Goal: Information Seeking & Learning: Learn about a topic

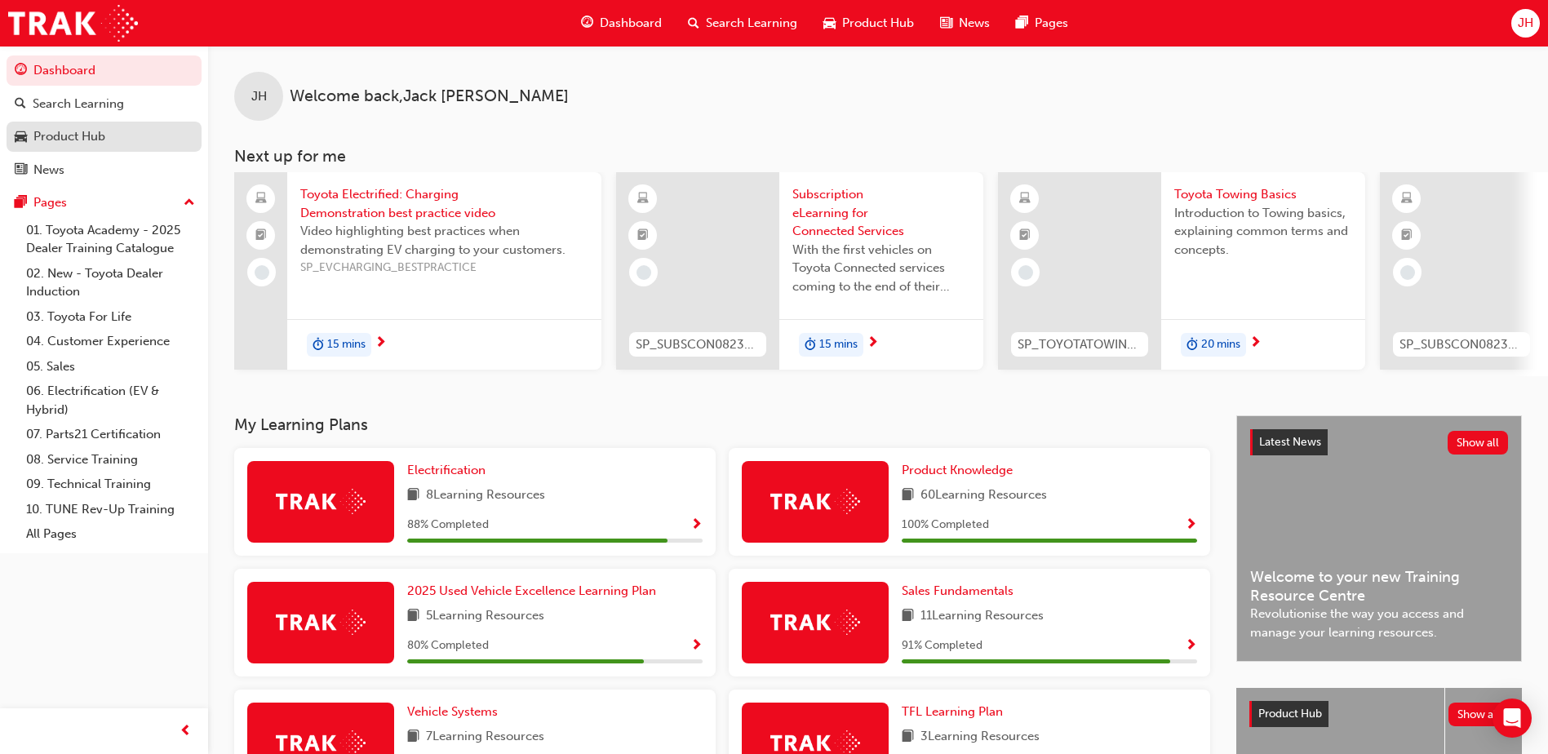
click at [92, 135] on div "Product Hub" at bounding box center [69, 136] width 72 height 19
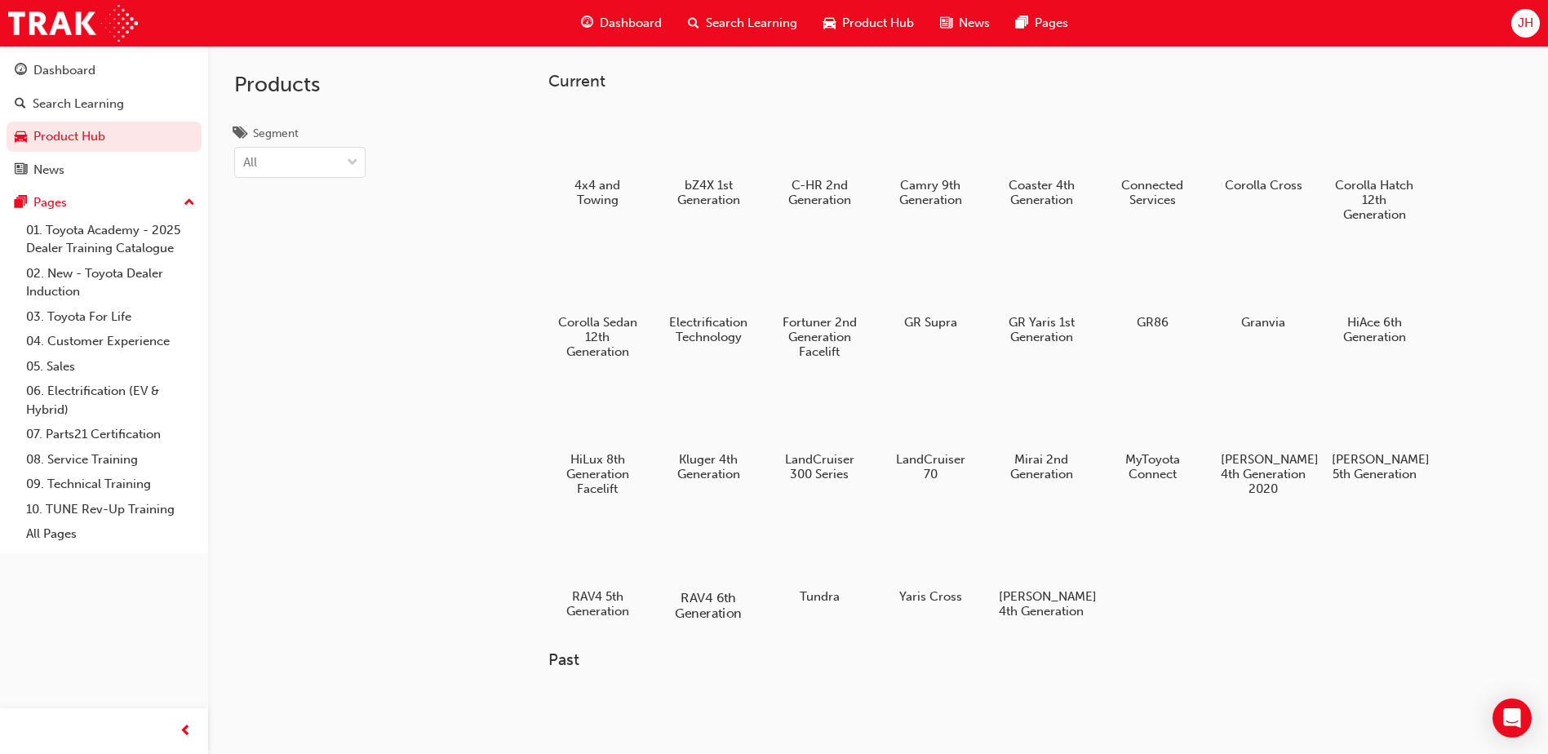
click at [682, 557] on div at bounding box center [708, 550] width 91 height 65
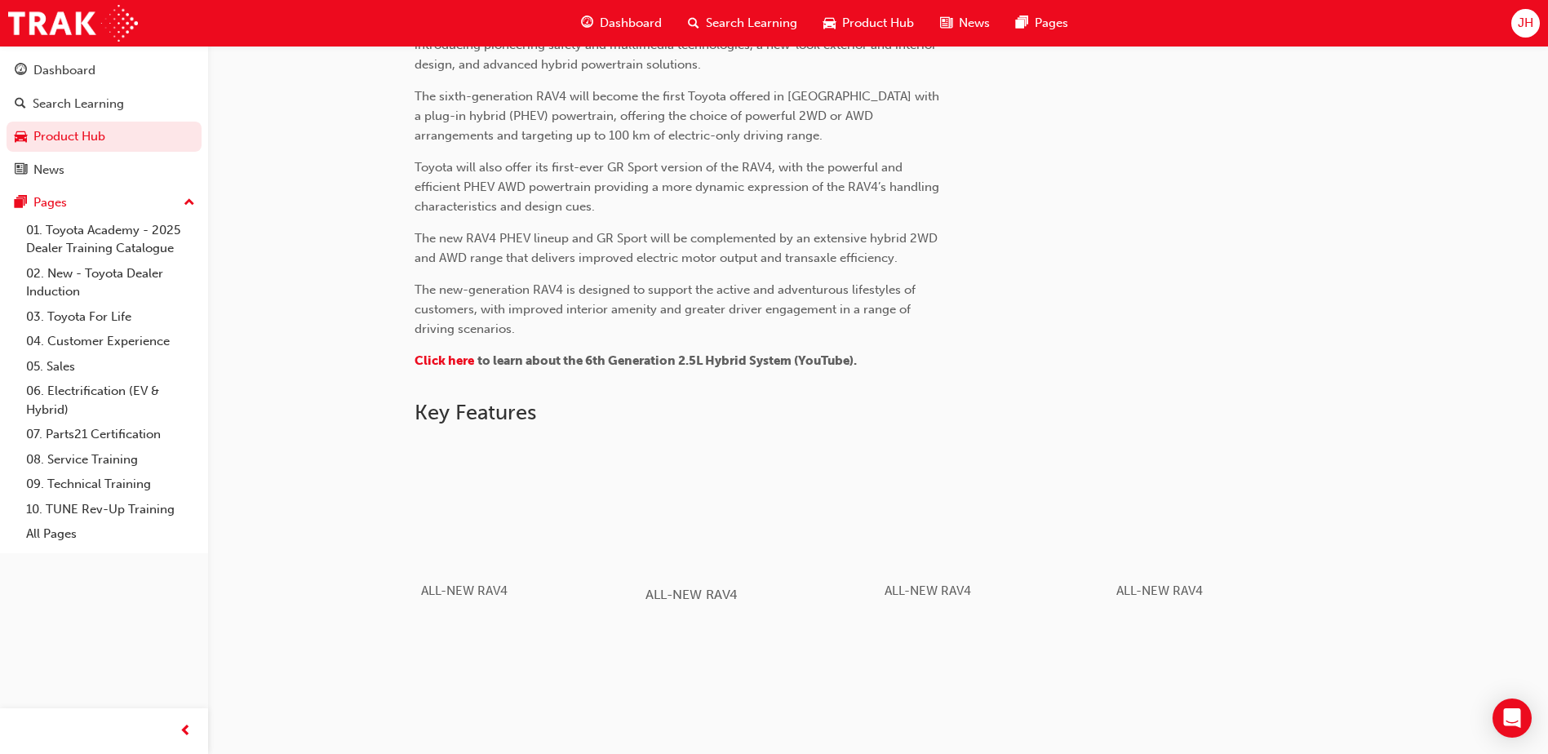
scroll to position [308, 0]
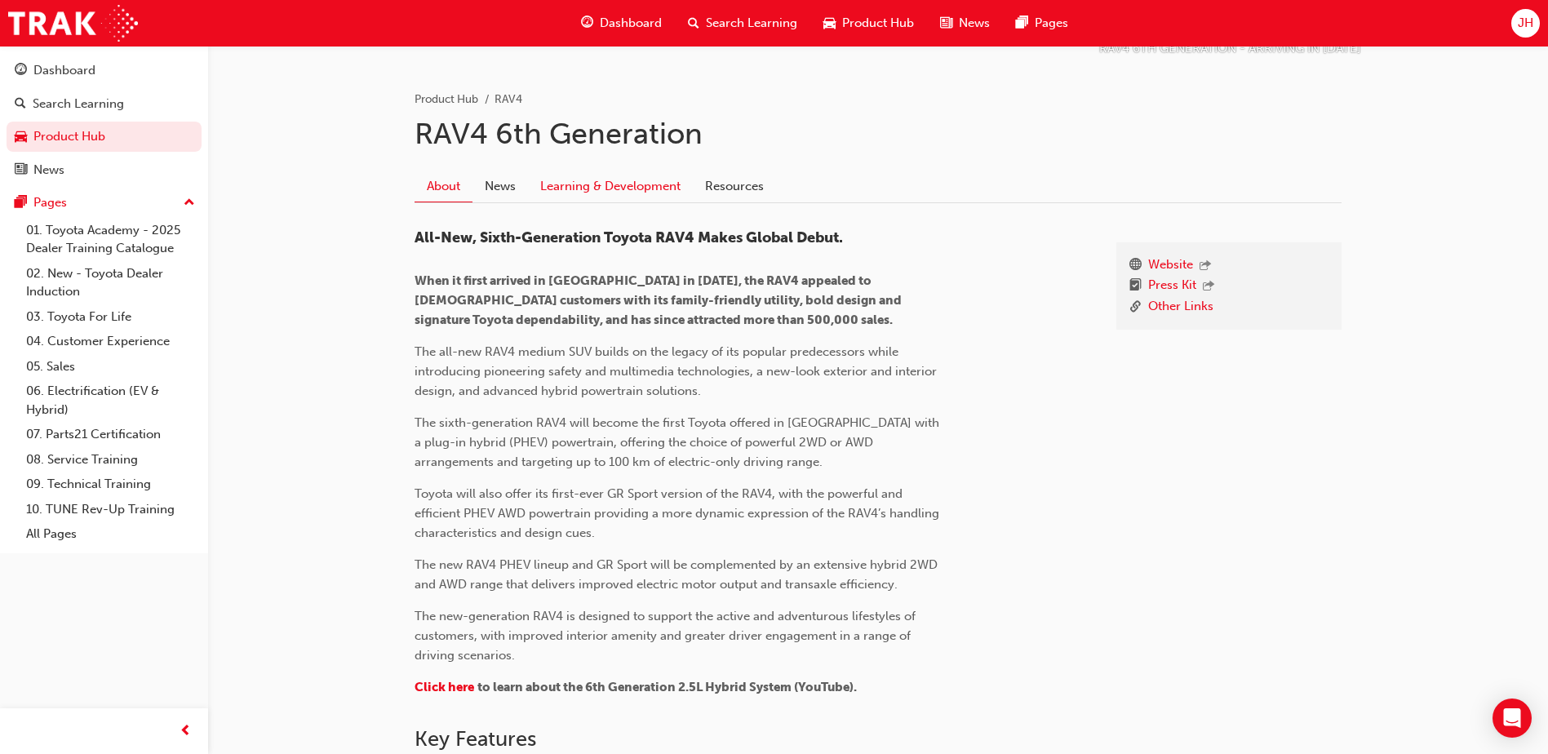
click at [576, 183] on link "Learning & Development" at bounding box center [610, 186] width 165 height 31
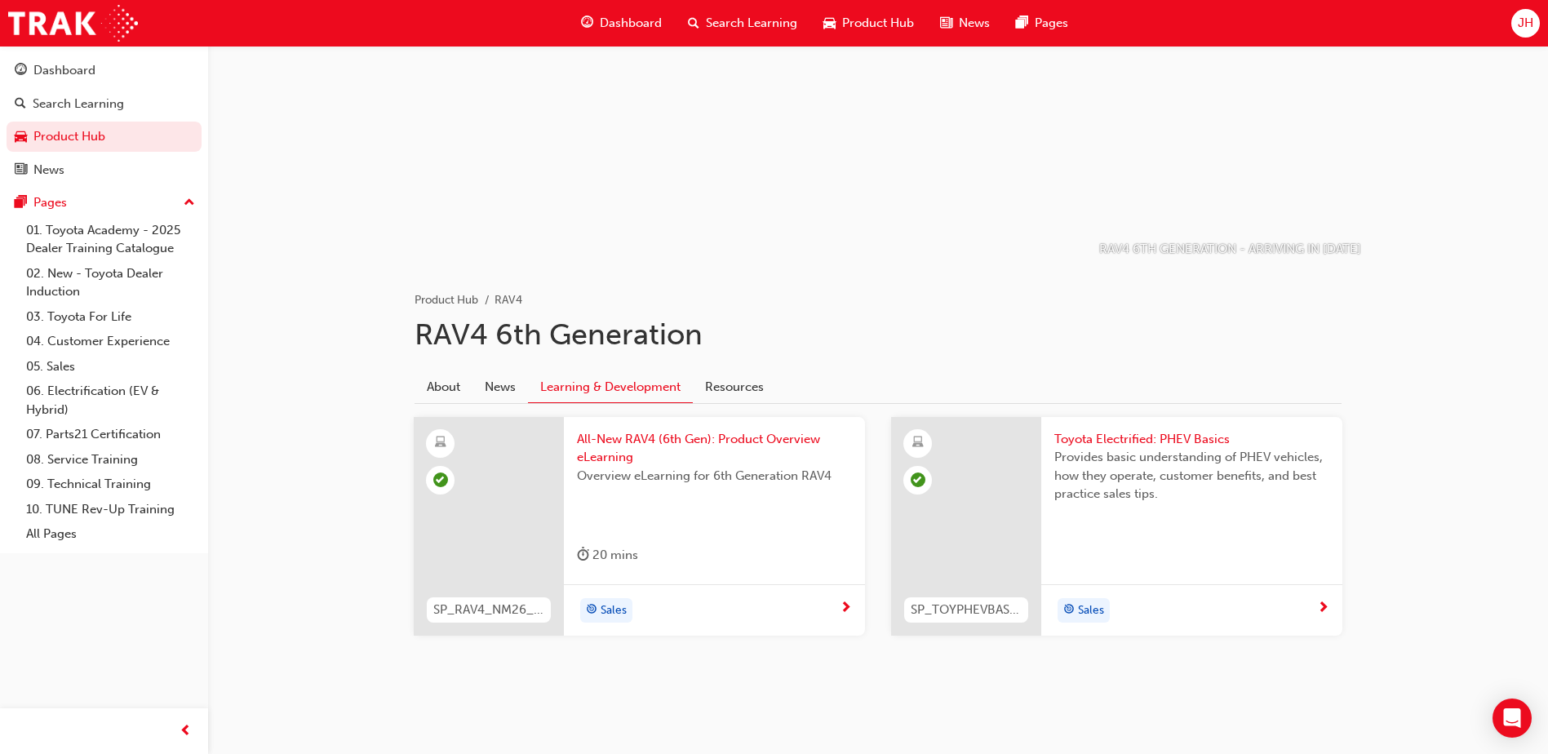
scroll to position [109, 0]
click at [725, 438] on span "All-New RAV4 (6th Gen): Product Overview eLearning" at bounding box center [714, 447] width 275 height 37
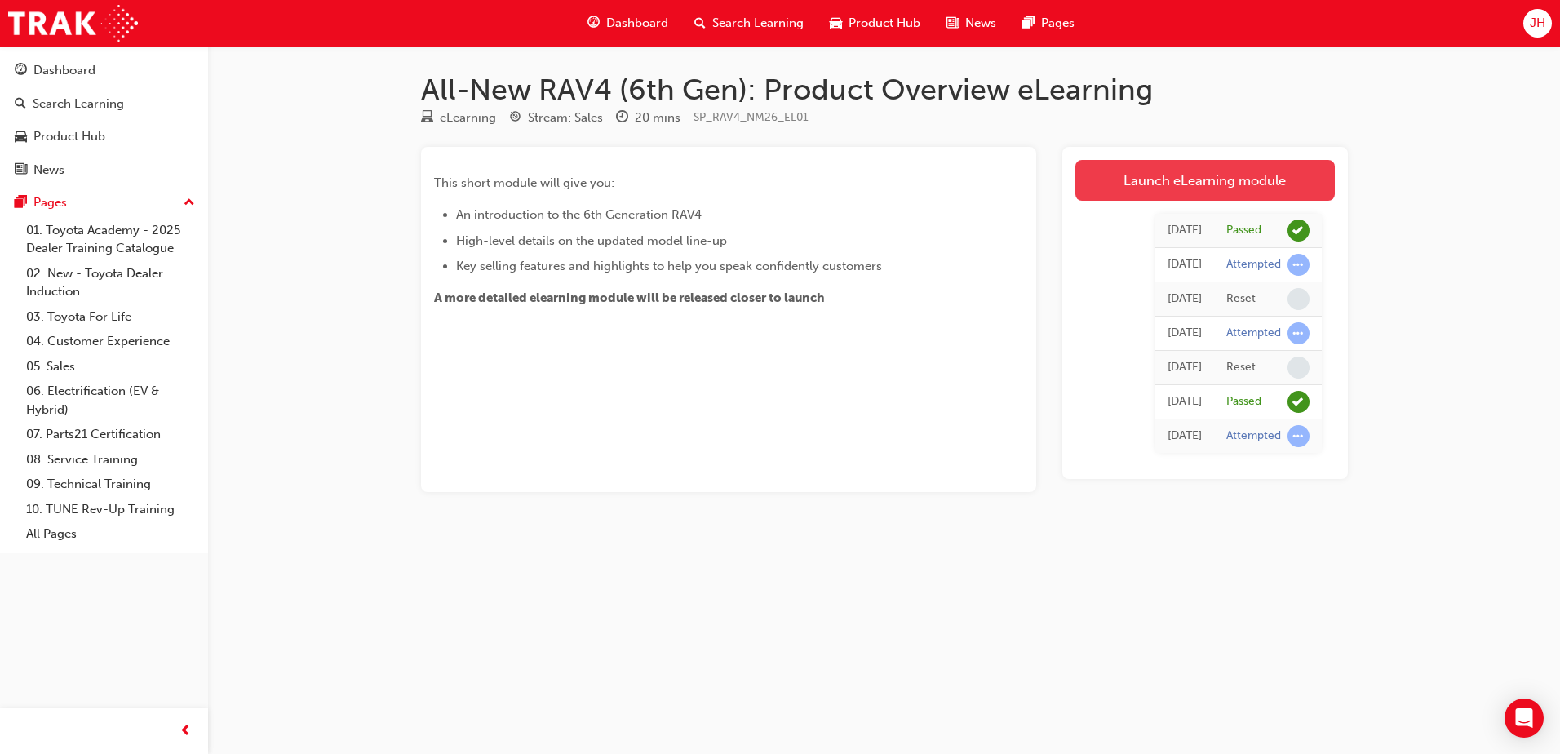
click at [1225, 178] on link "Launch eLearning module" at bounding box center [1204, 180] width 259 height 41
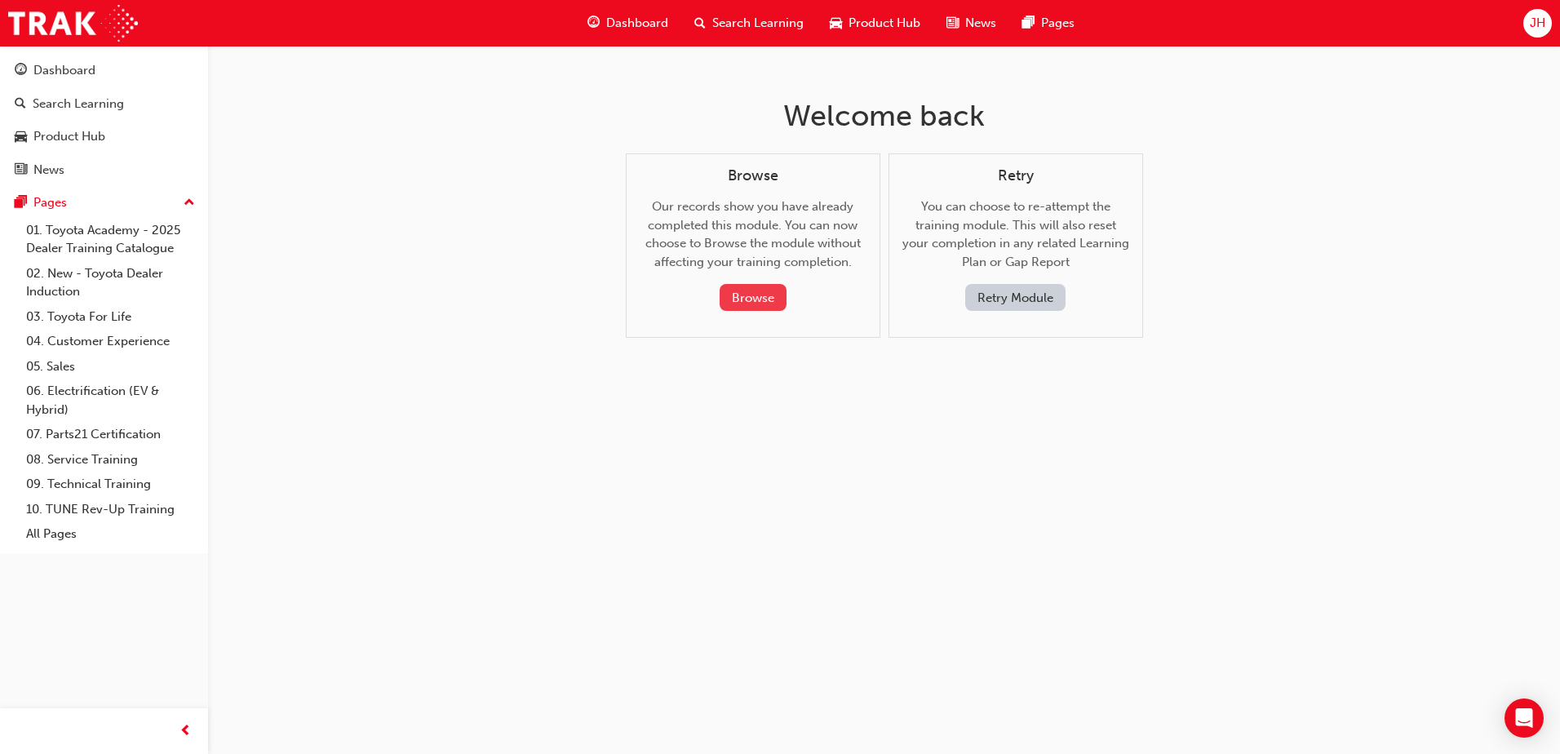
click at [763, 293] on button "Browse" at bounding box center [753, 297] width 67 height 27
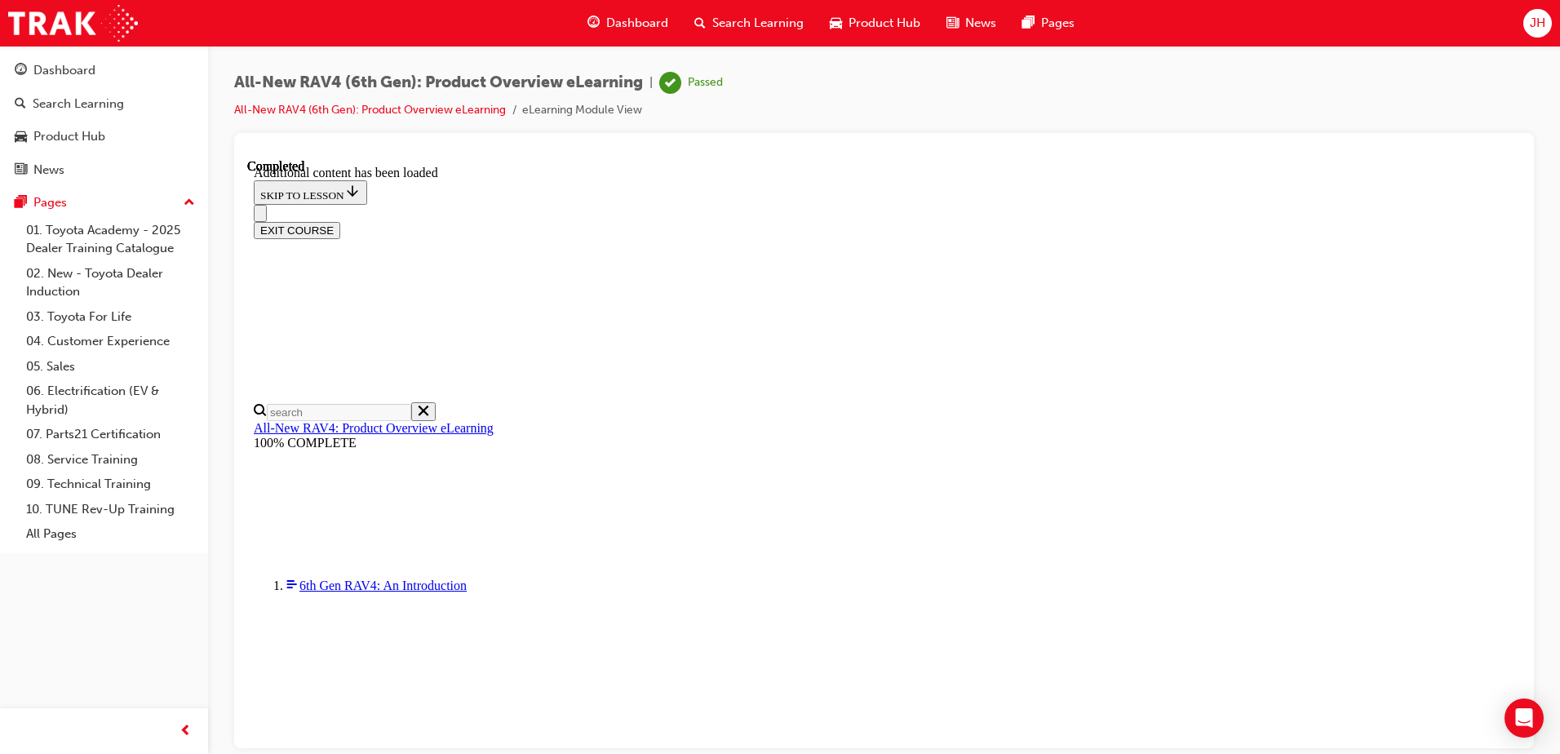
scroll to position [2355, 0]
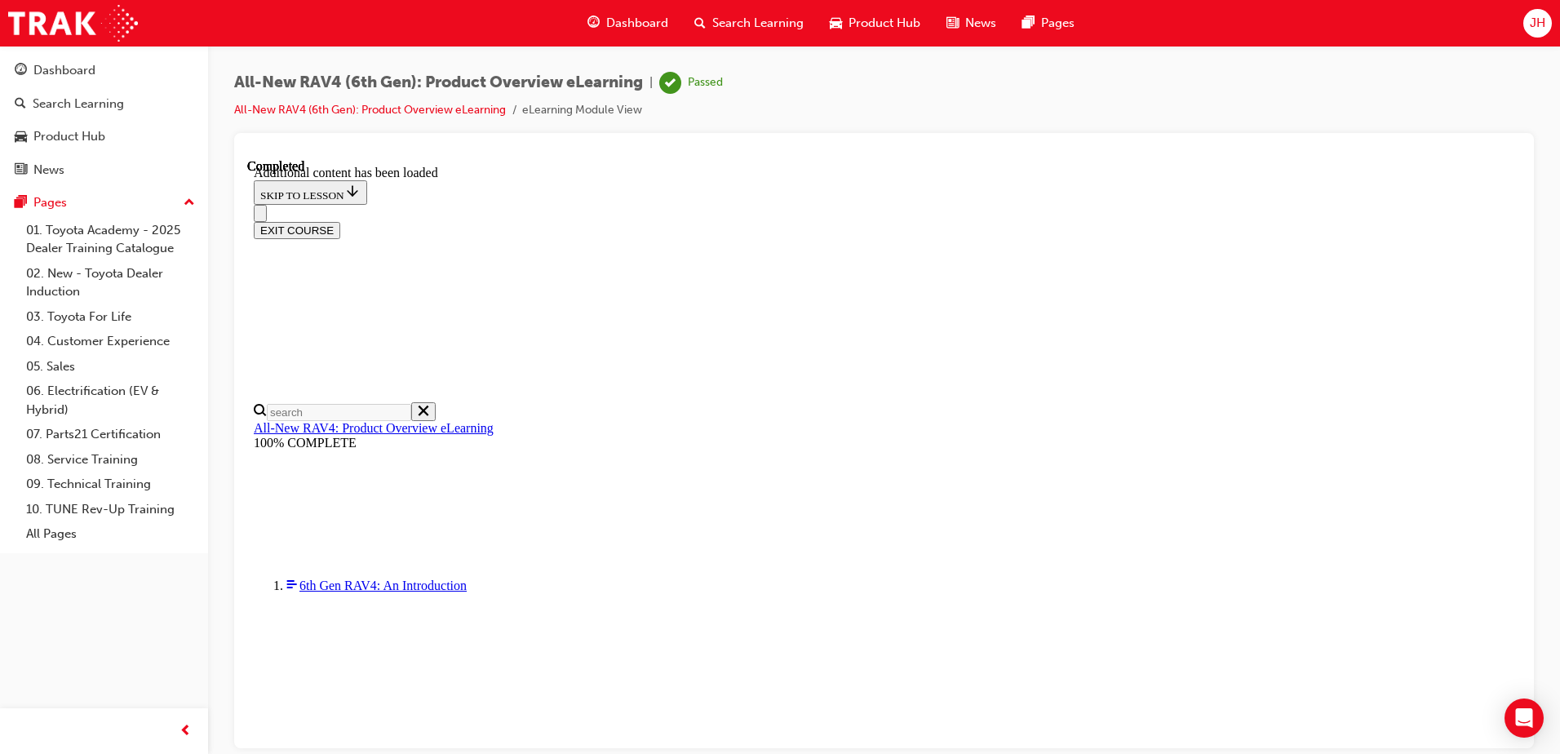
scroll to position [3040, 0]
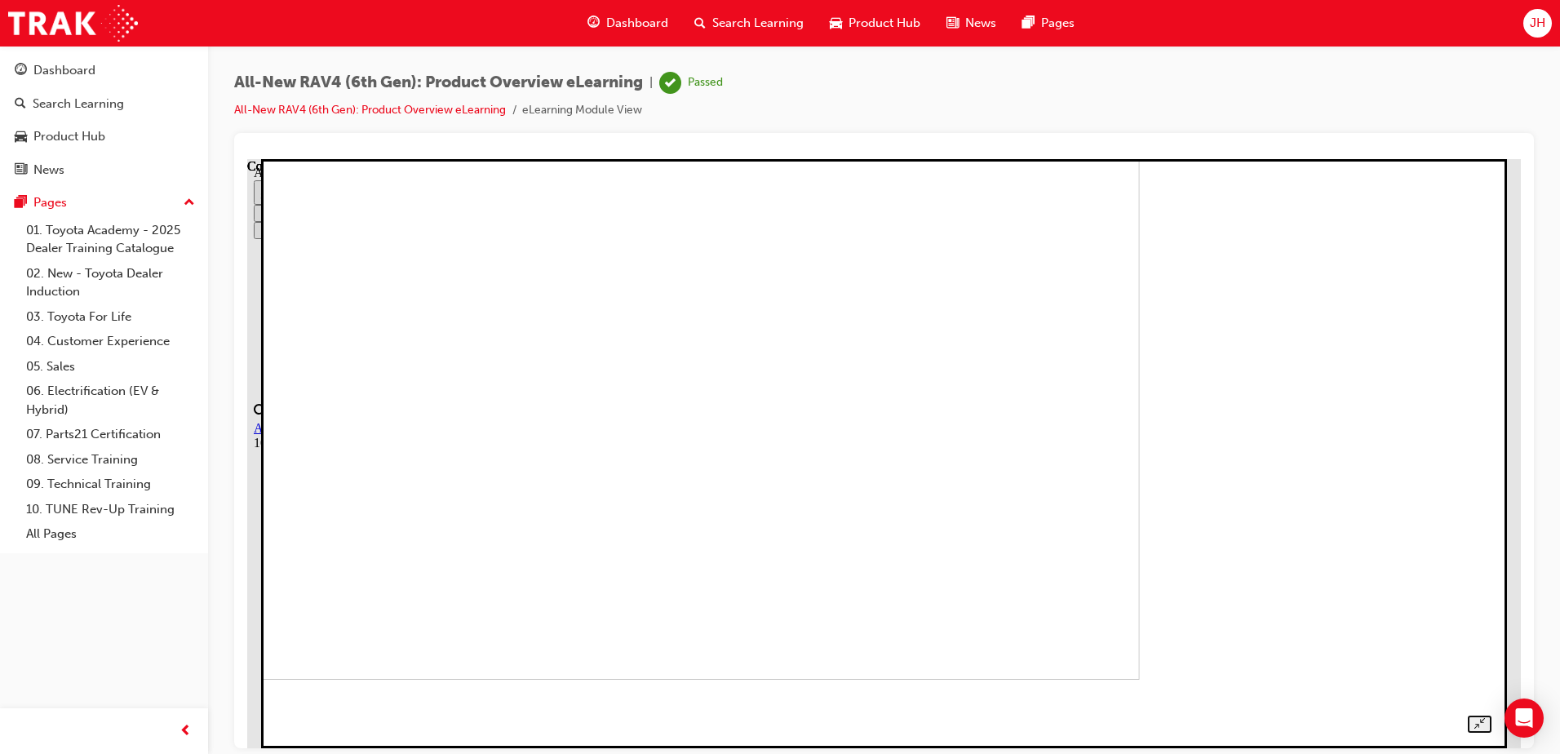
click at [873, 521] on img at bounding box center [544, 384] width 1191 height 589
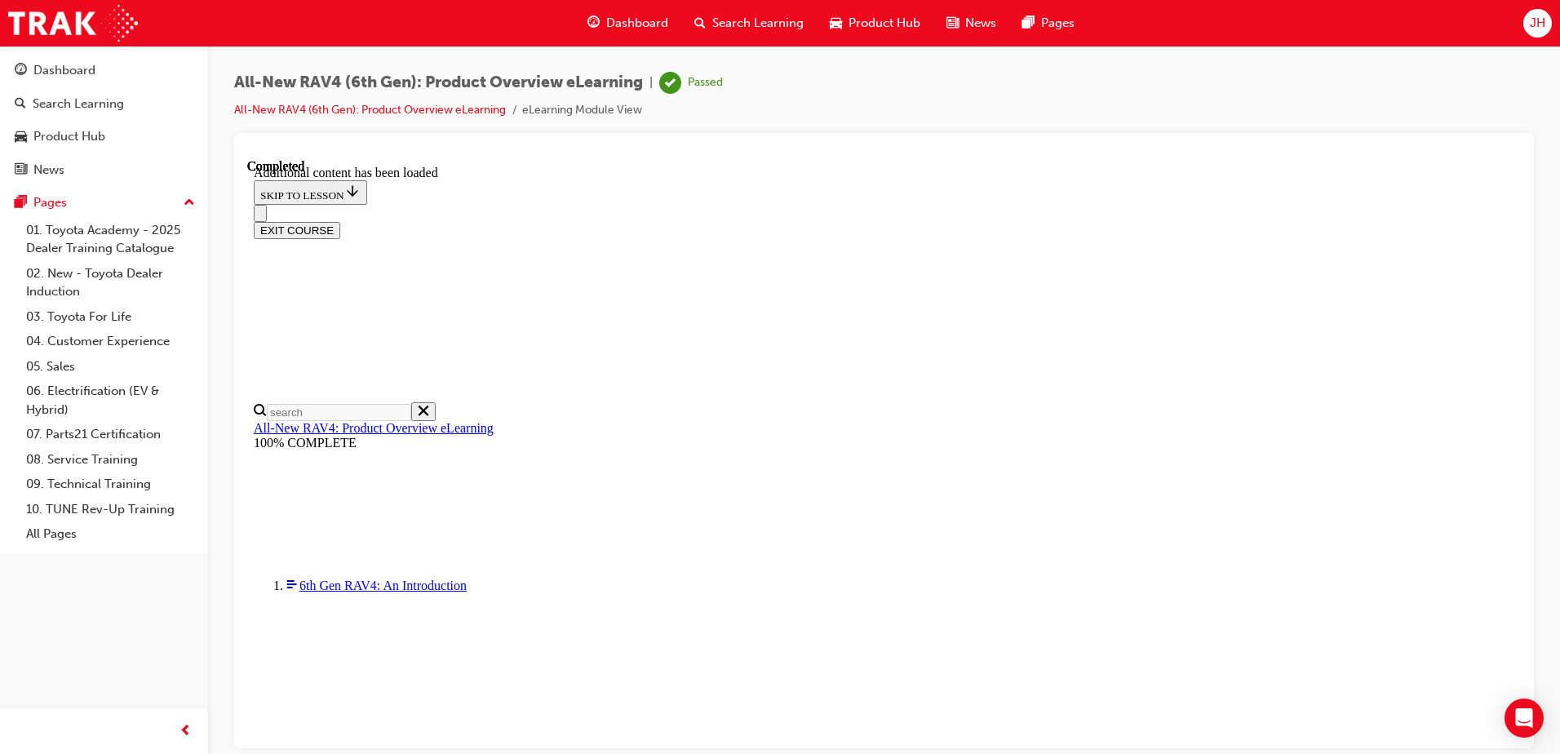
scroll to position [1118, 0]
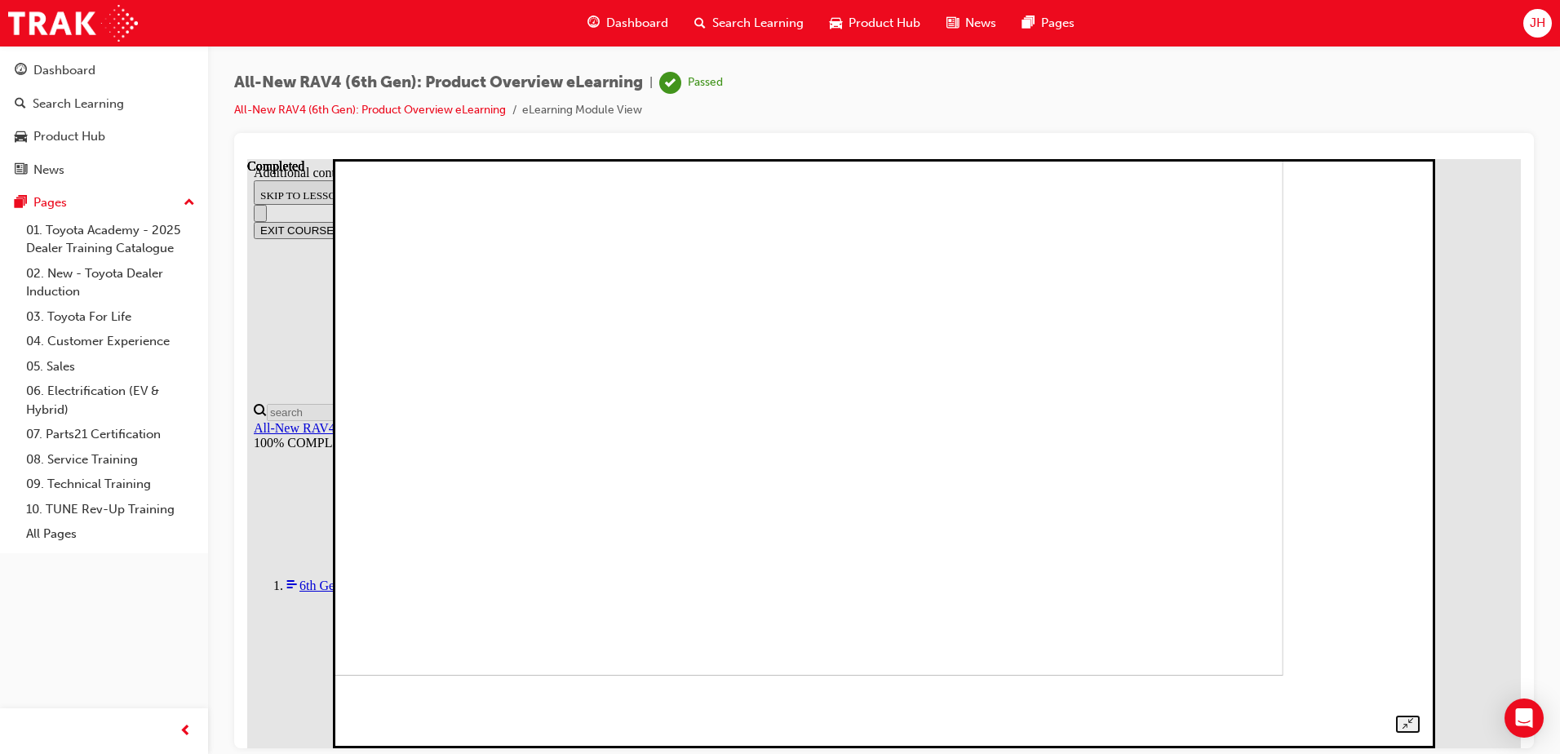
click at [1022, 513] on img at bounding box center [760, 380] width 1048 height 589
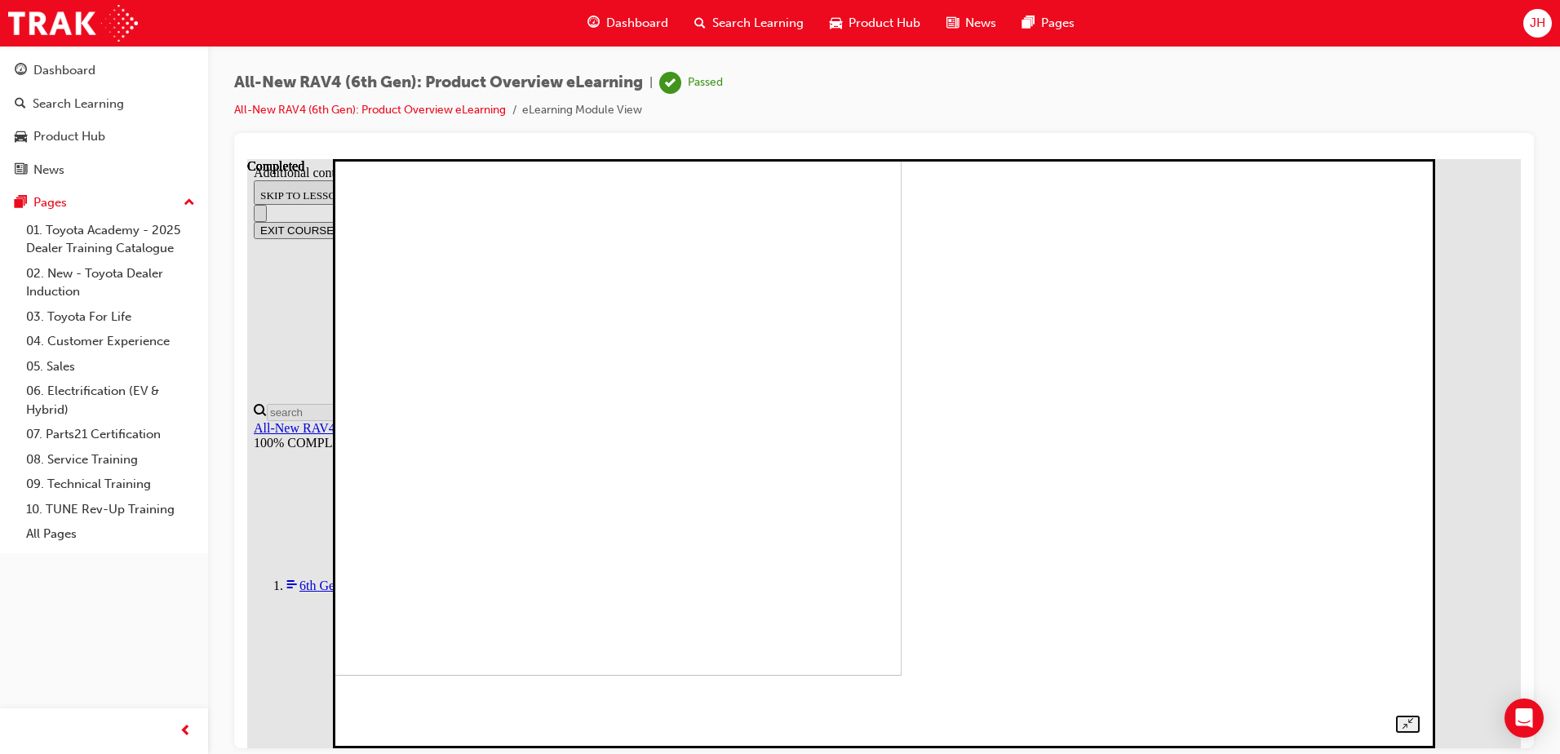
click at [902, 443] on img at bounding box center [378, 380] width 1048 height 589
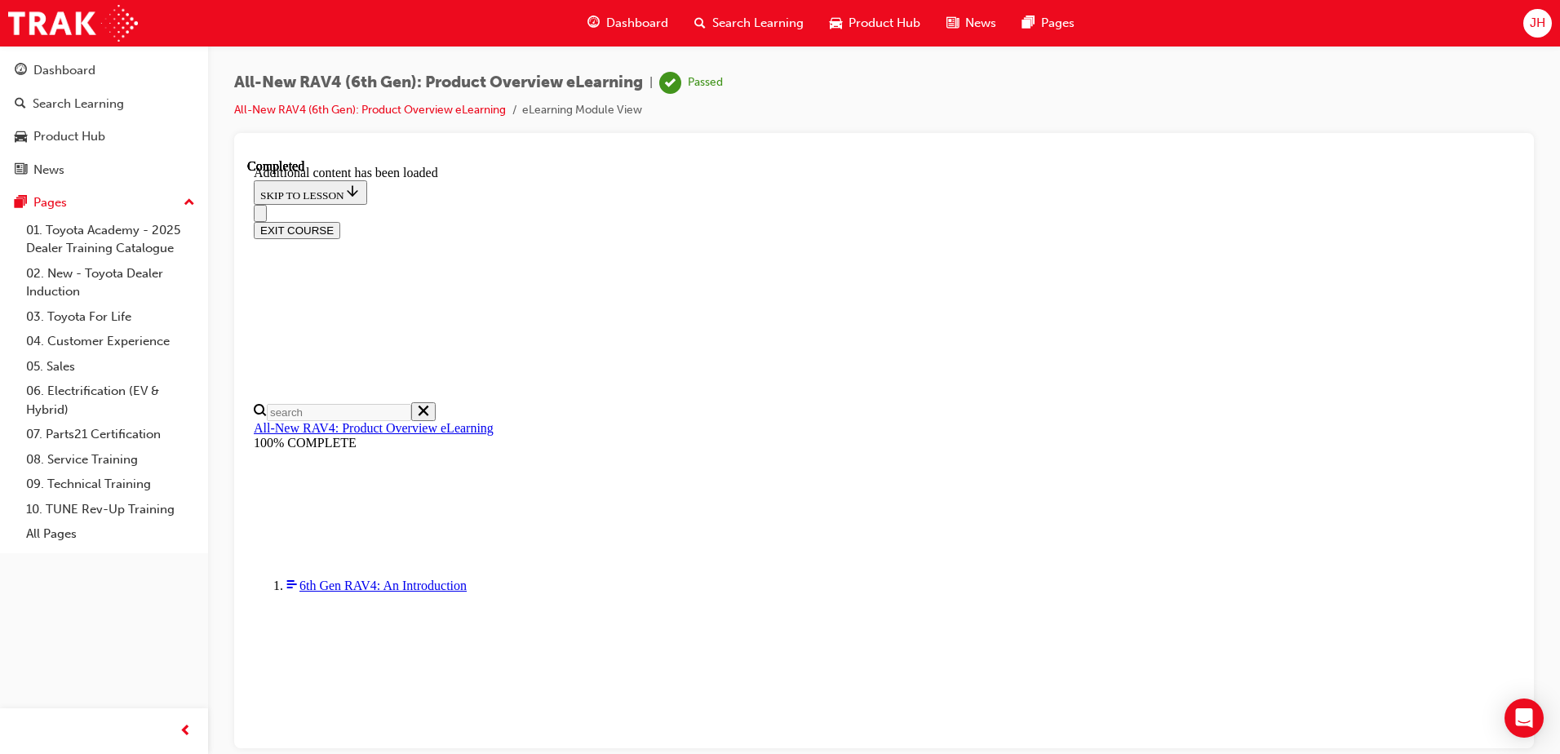
scroll to position [1164, 0]
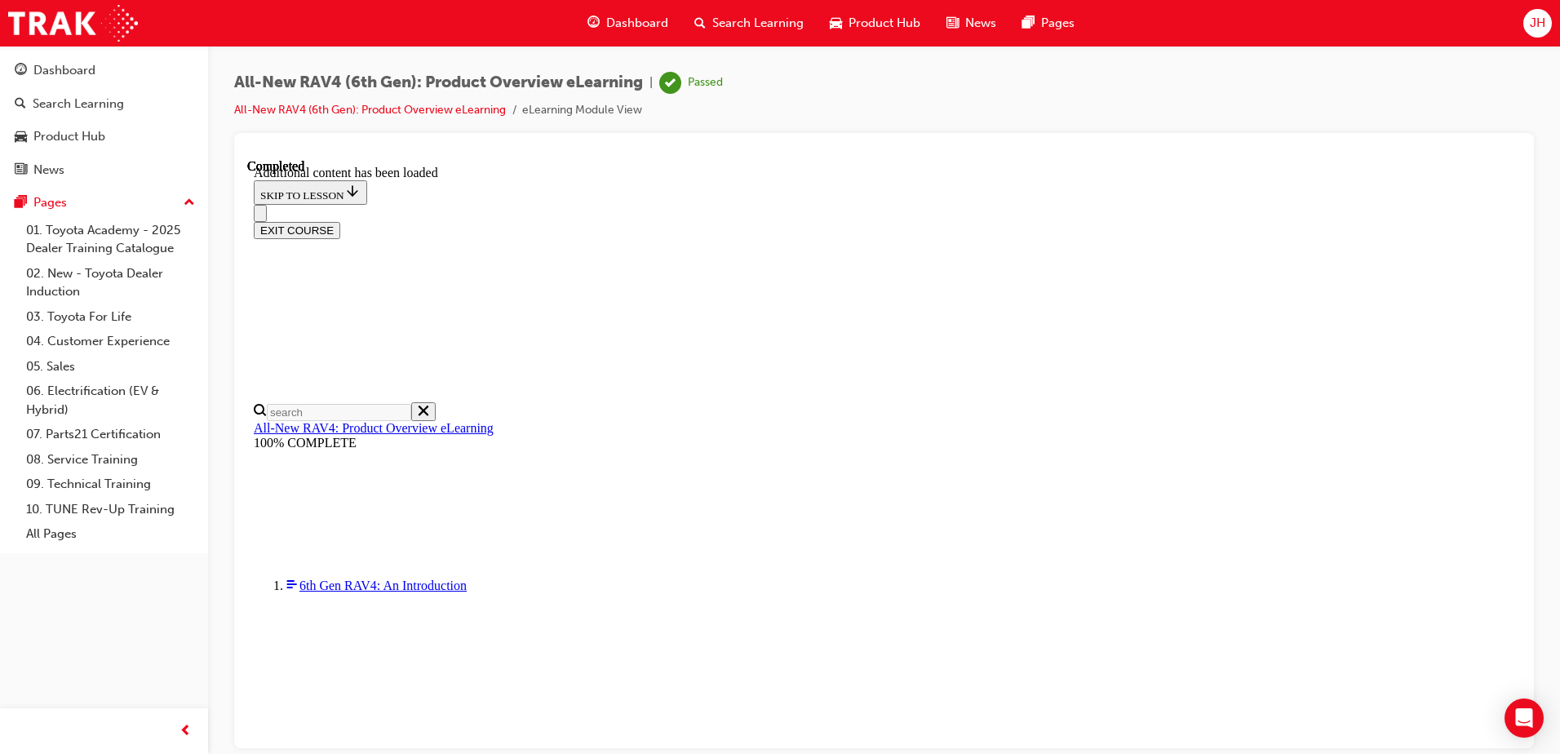
scroll to position [57, 0]
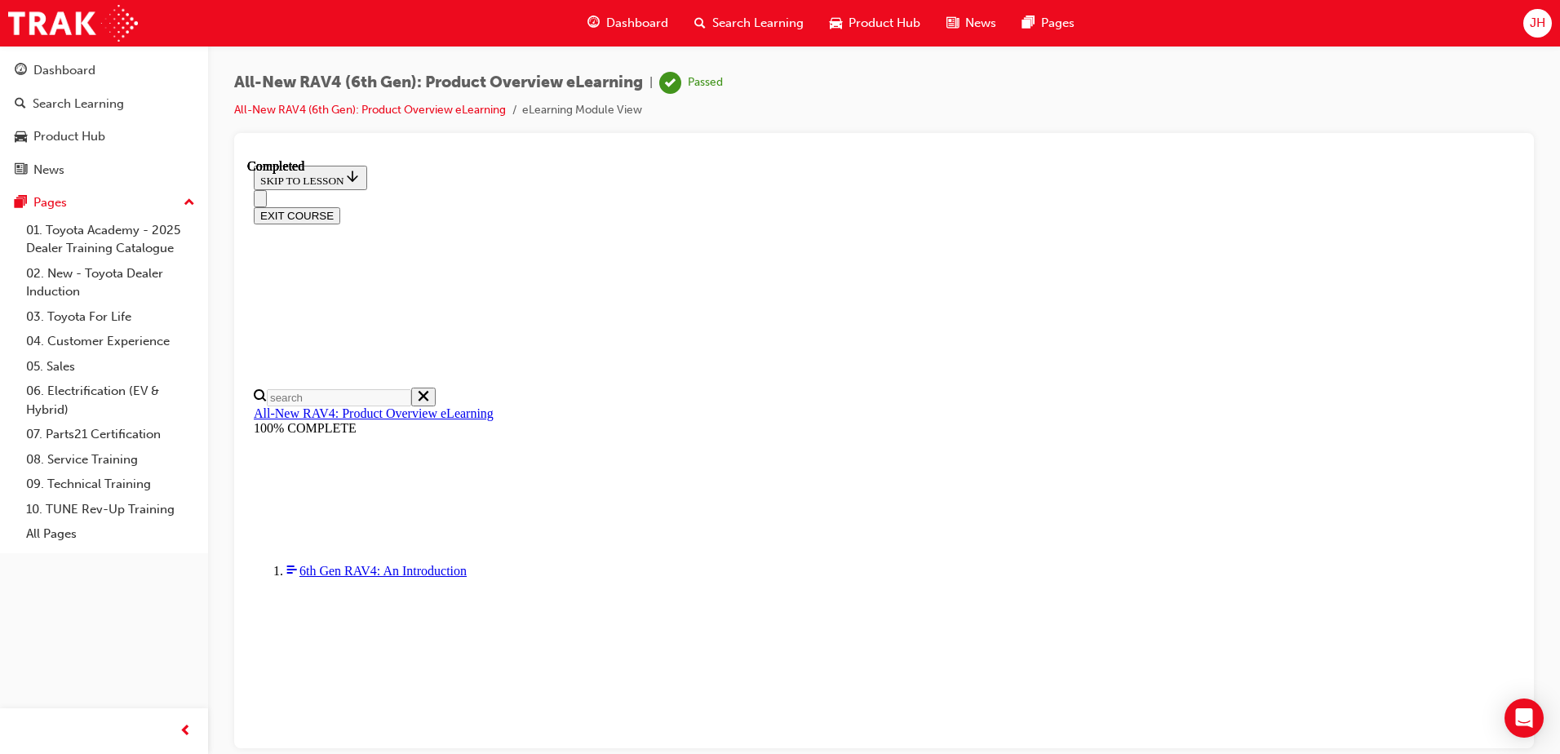
drag, startPoint x: 1187, startPoint y: 518, endPoint x: 747, endPoint y: 476, distance: 442.6
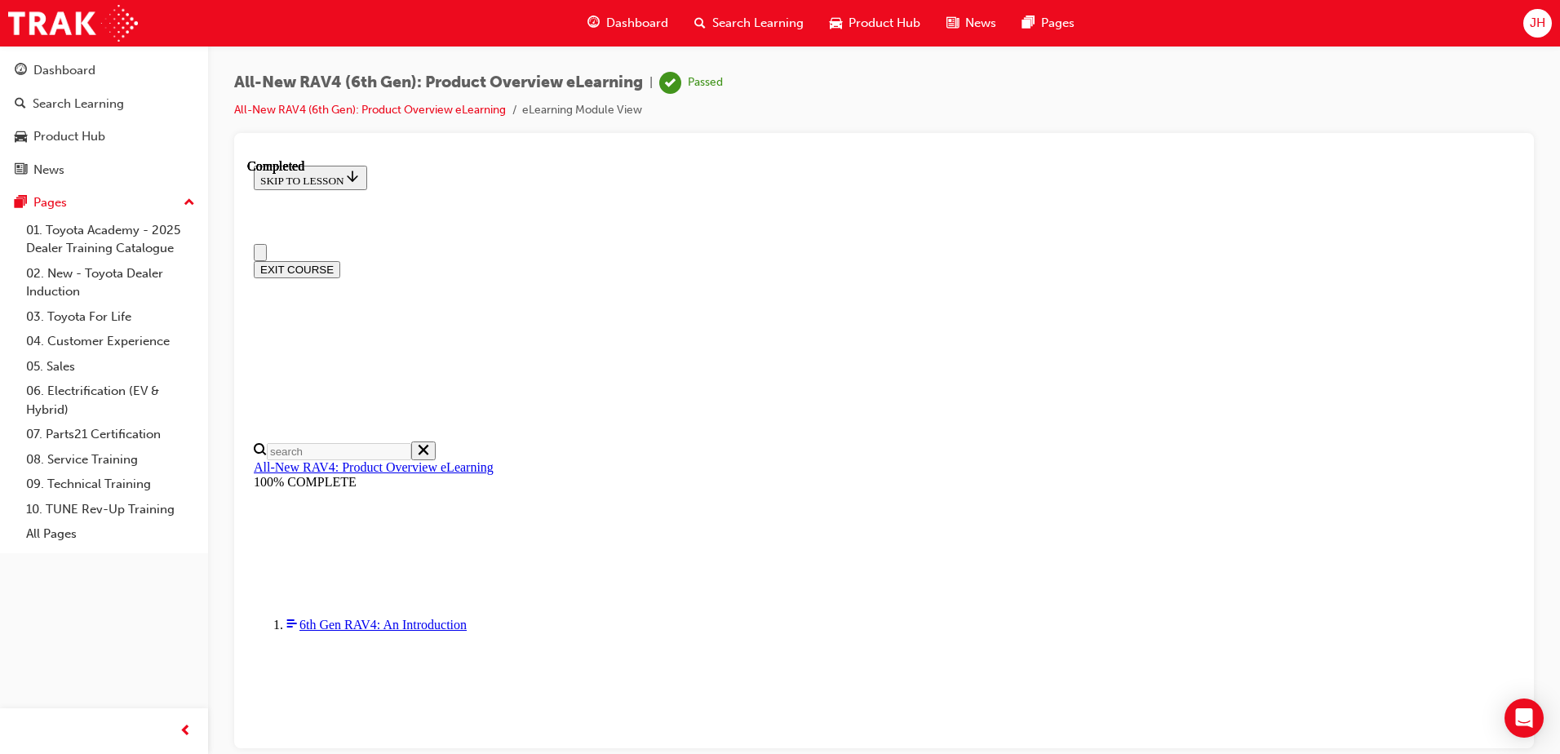
scroll to position [0, 0]
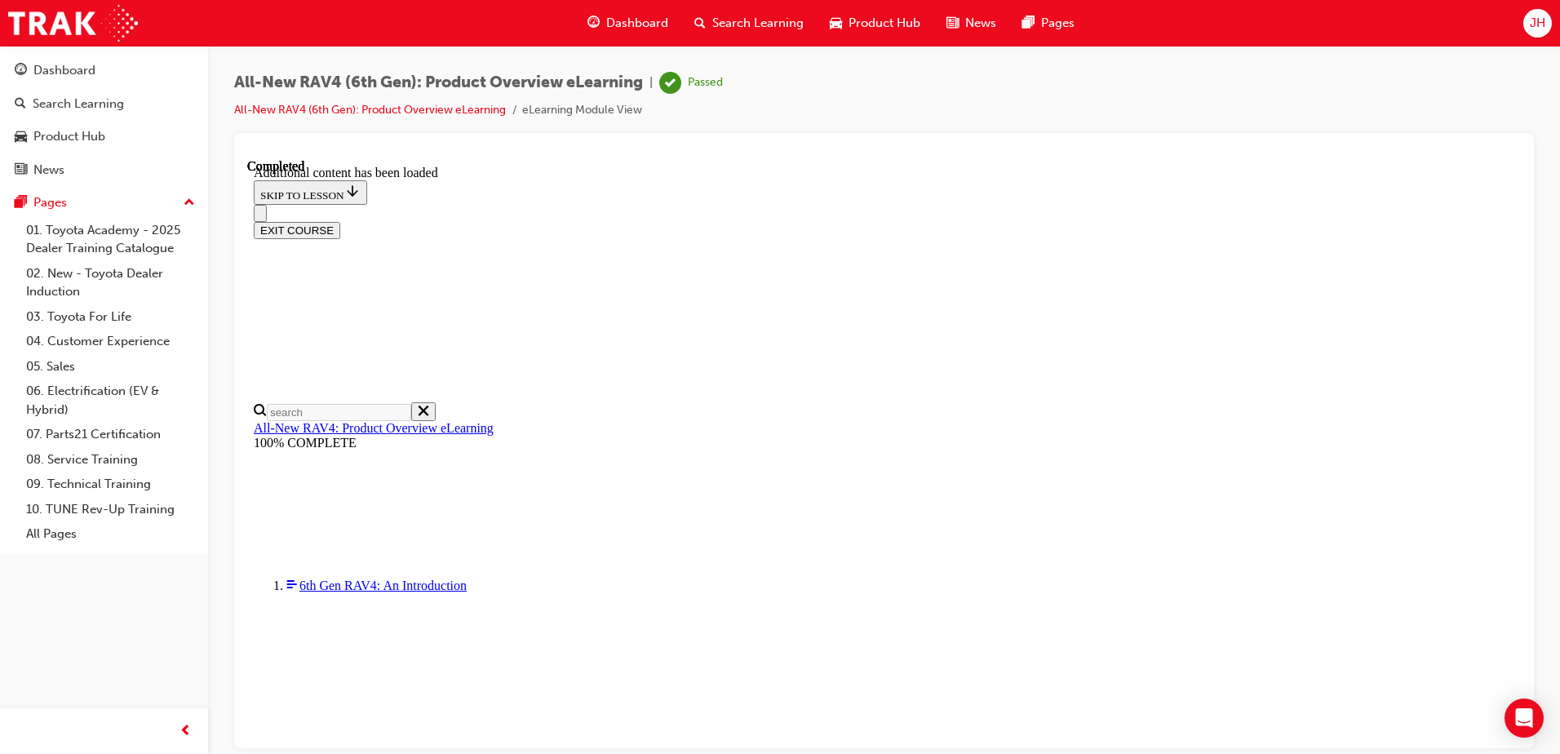
scroll to position [139, 0]
